Goal: Task Accomplishment & Management: Use online tool/utility

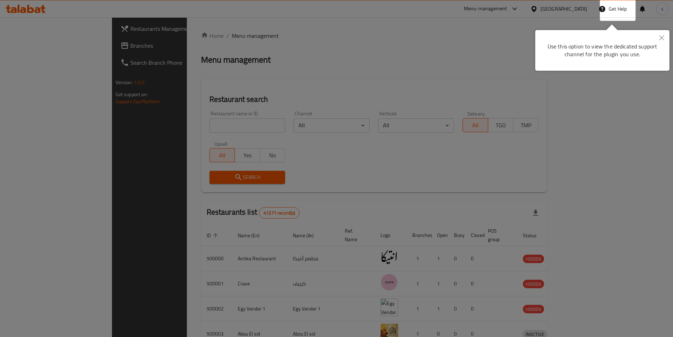
click at [217, 123] on div at bounding box center [336, 168] width 673 height 337
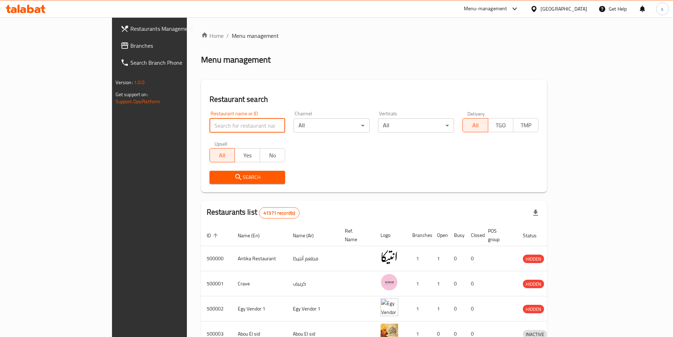
click at [209, 123] on input "search" at bounding box center [247, 125] width 76 height 14
paste input "779428"
type input "779428"
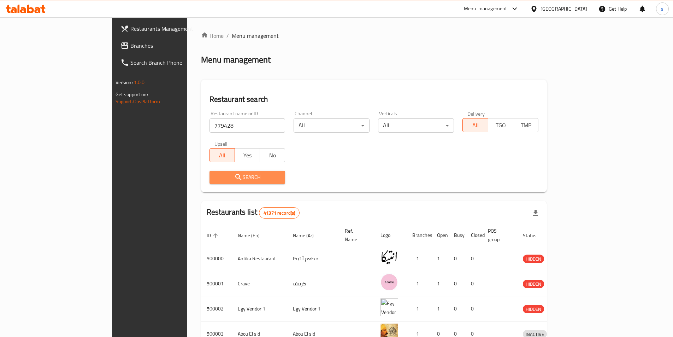
click at [234, 176] on icon "submit" at bounding box center [238, 177] width 8 height 8
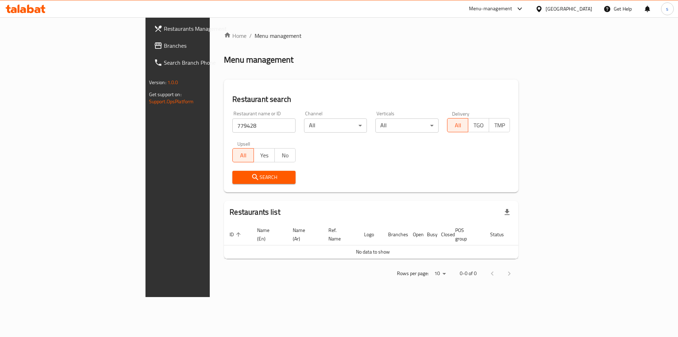
click at [164, 49] on span "Branches" at bounding box center [208, 45] width 89 height 8
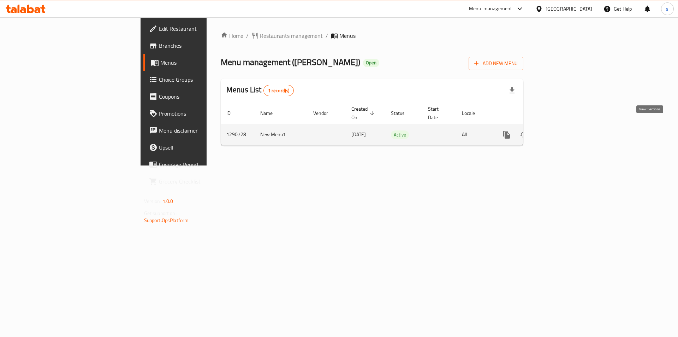
click at [561, 131] on icon "enhanced table" at bounding box center [557, 134] width 6 height 6
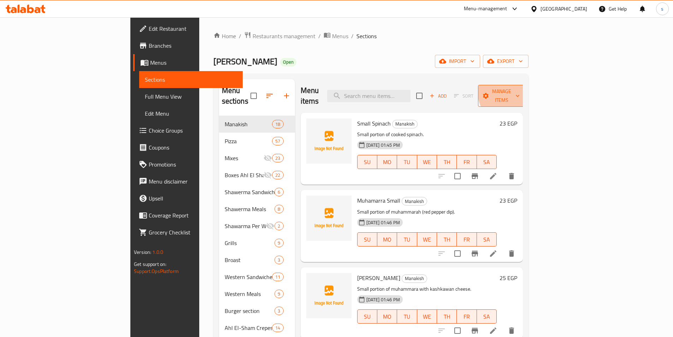
click at [519, 89] on span "Manage items" at bounding box center [501, 96] width 36 height 18
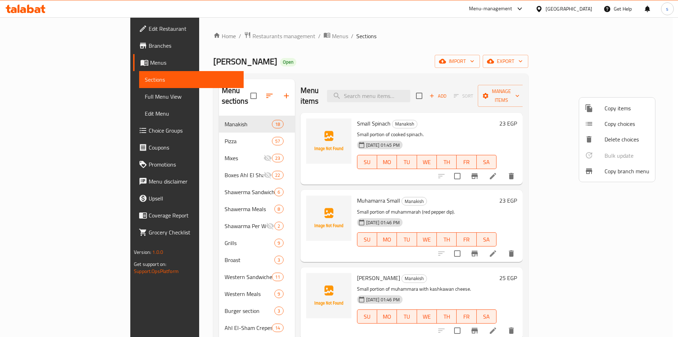
click at [630, 169] on span "Copy branch menu" at bounding box center [627, 171] width 45 height 8
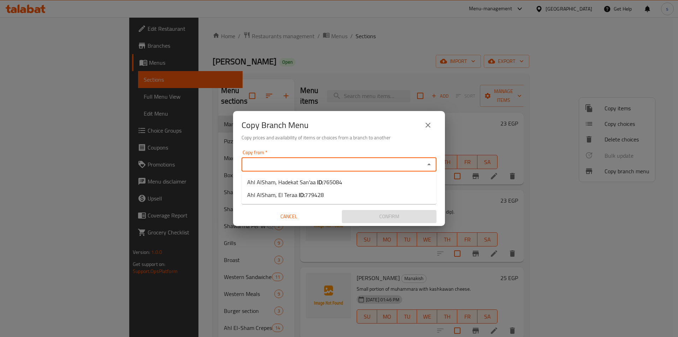
click at [309, 165] on input "Copy from   *" at bounding box center [333, 164] width 179 height 10
click at [353, 182] on li "Ahl AlSham, Hadekat San'aa ID: 765084" at bounding box center [339, 181] width 195 height 13
type input "Ahl AlSham, Hadekat San'aa"
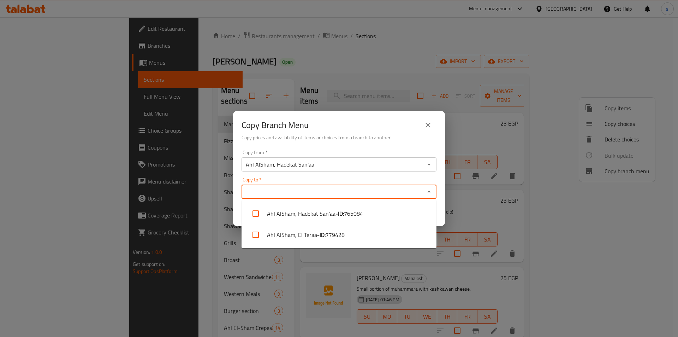
click at [331, 189] on input "Copy to   *" at bounding box center [333, 191] width 179 height 10
click at [296, 228] on li "Ahl AlSham, El Teraa - ID: 779428" at bounding box center [339, 234] width 195 height 21
checkbox input "true"
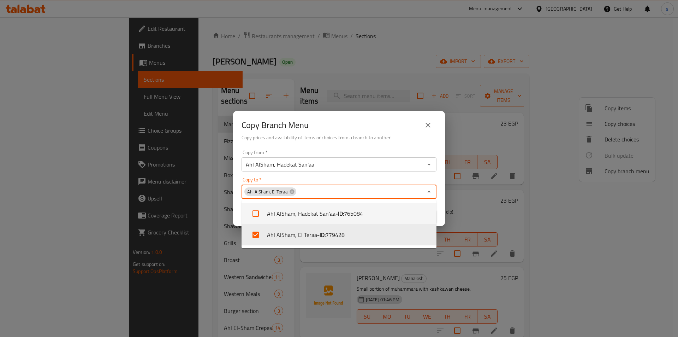
click at [363, 174] on div "Copy from   * Ahl AlSham, Hadekat San'aa Copy from * Copy to   * Ahl AlSham, El…" at bounding box center [339, 186] width 212 height 79
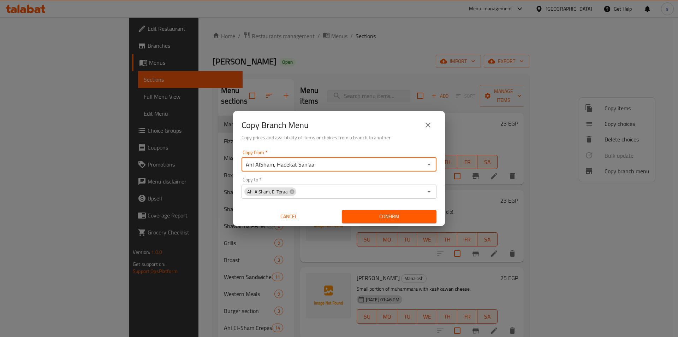
click at [330, 166] on input "Ahl AlSham, Hadekat San'aa" at bounding box center [333, 164] width 179 height 10
click at [427, 166] on icon "Open" at bounding box center [429, 164] width 8 height 8
click at [344, 182] on li "Ahl AlSham, Hadekat San'aa ID: 765084" at bounding box center [339, 181] width 195 height 13
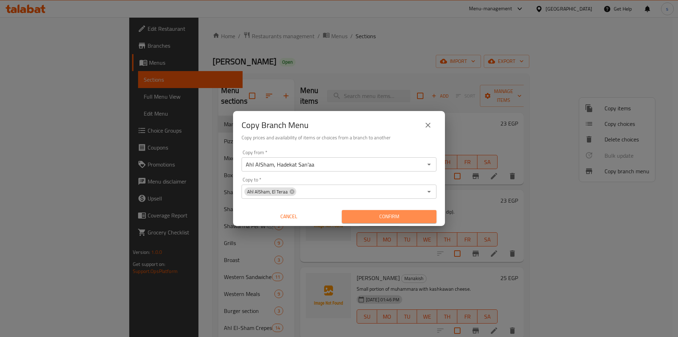
click at [378, 216] on span "Confirm" at bounding box center [388, 216] width 83 height 9
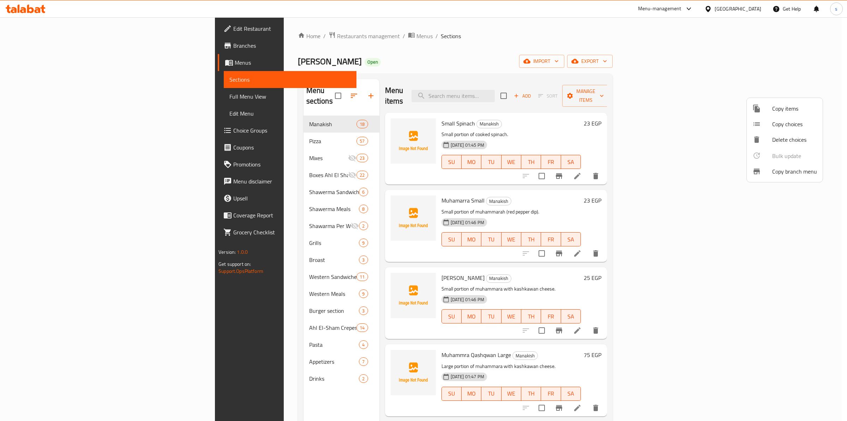
click at [63, 29] on div at bounding box center [423, 210] width 847 height 421
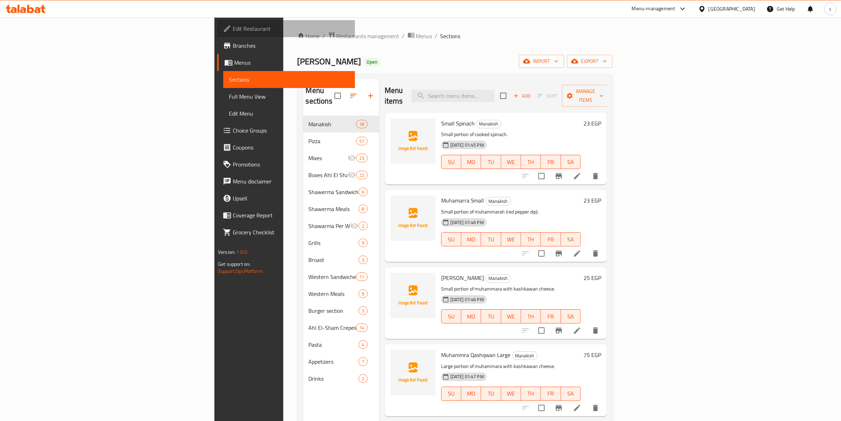
click at [233, 25] on span "Edit Restaurant" at bounding box center [291, 28] width 117 height 8
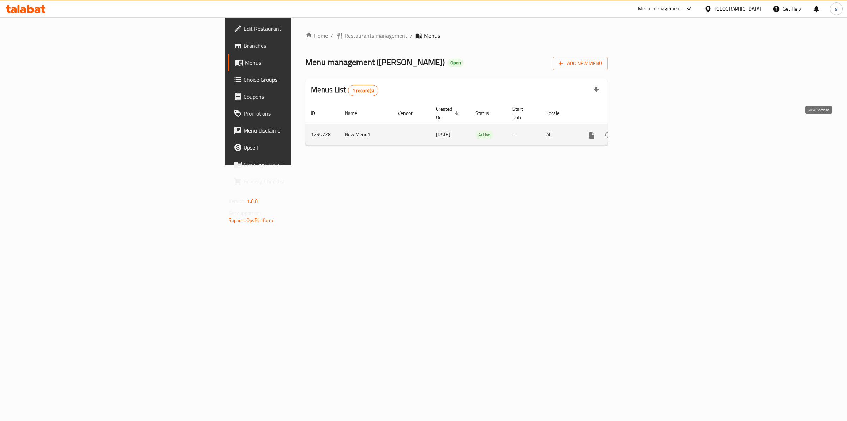
click at [645, 131] on icon "enhanced table" at bounding box center [642, 134] width 6 height 6
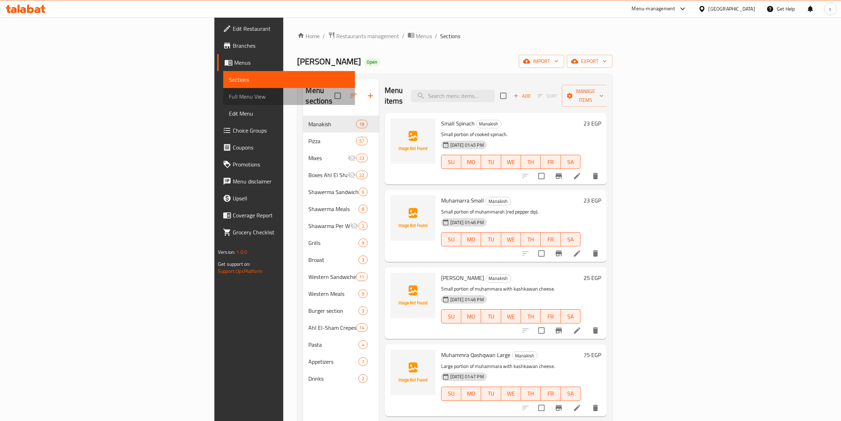
click at [229, 99] on span "Full Menu View" at bounding box center [289, 96] width 120 height 8
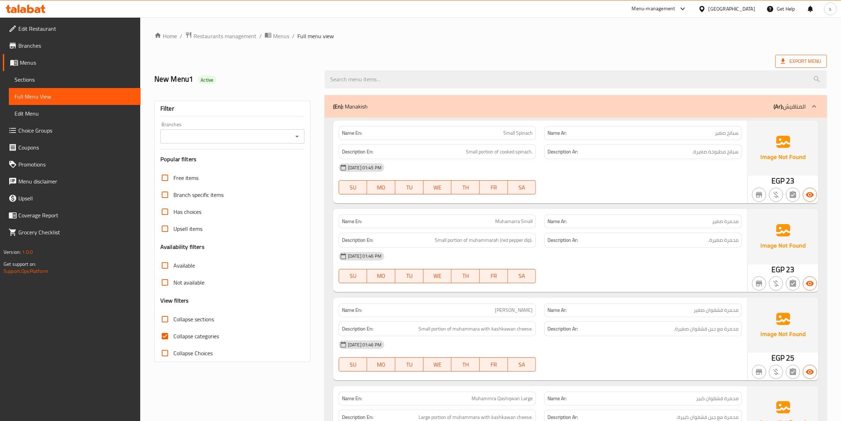
click at [802, 59] on span "Export Menu" at bounding box center [801, 61] width 40 height 9
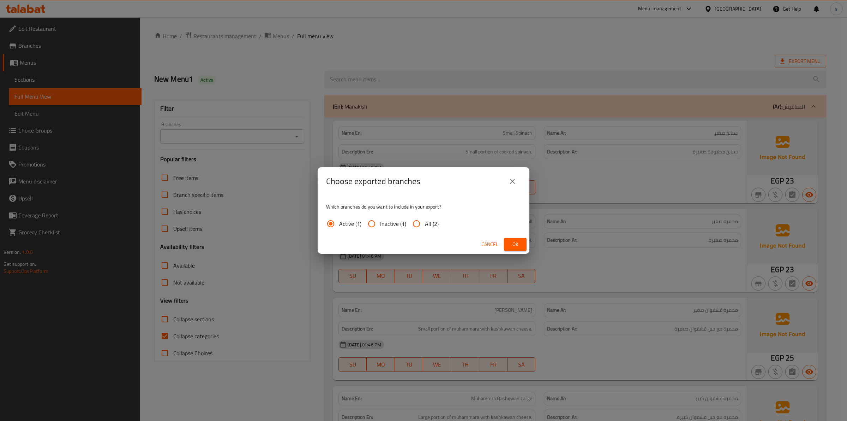
click at [423, 221] on input "All (2)" at bounding box center [416, 223] width 17 height 17
radio input "true"
click at [515, 244] on span "Ok" at bounding box center [515, 244] width 11 height 9
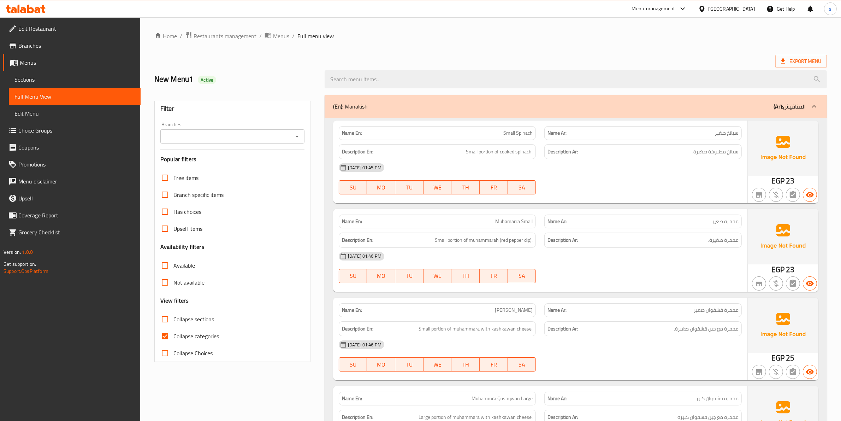
scroll to position [44, 0]
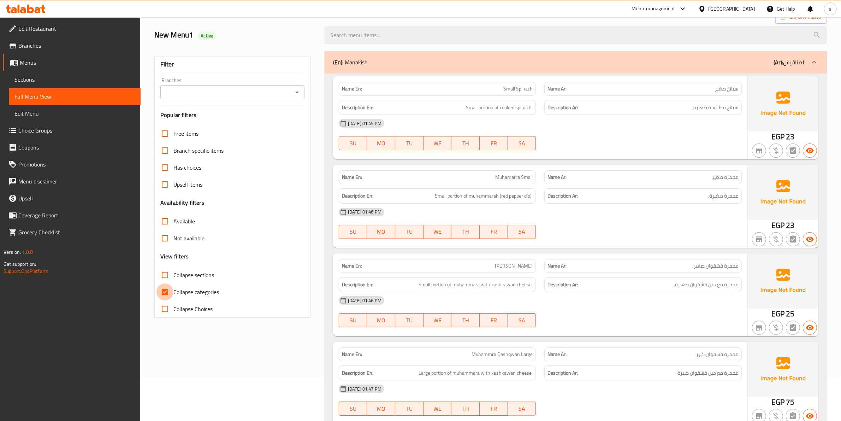
drag, startPoint x: 165, startPoint y: 291, endPoint x: 305, endPoint y: 256, distance: 143.8
click at [165, 291] on input "Collapse categories" at bounding box center [164, 291] width 17 height 17
checkbox input "false"
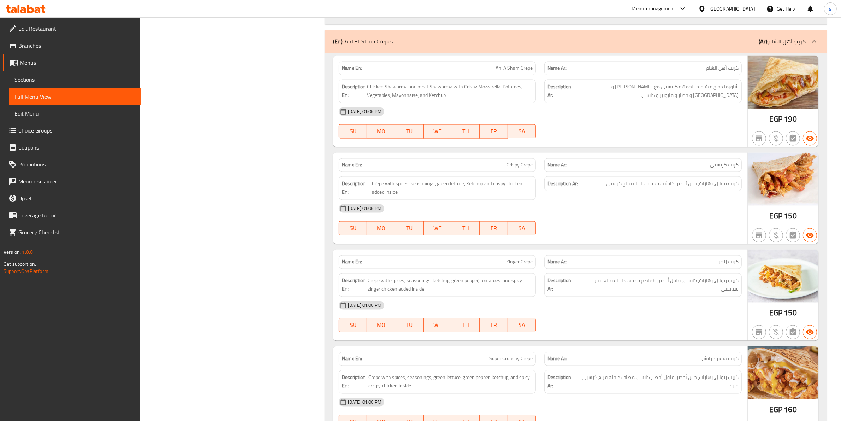
scroll to position [21626, 0]
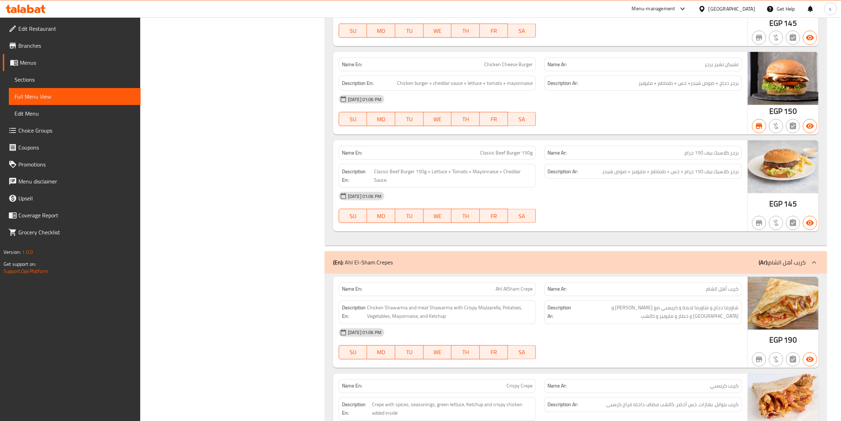
click at [38, 43] on span "Branches" at bounding box center [76, 45] width 117 height 8
